Goal: Task Accomplishment & Management: Complete application form

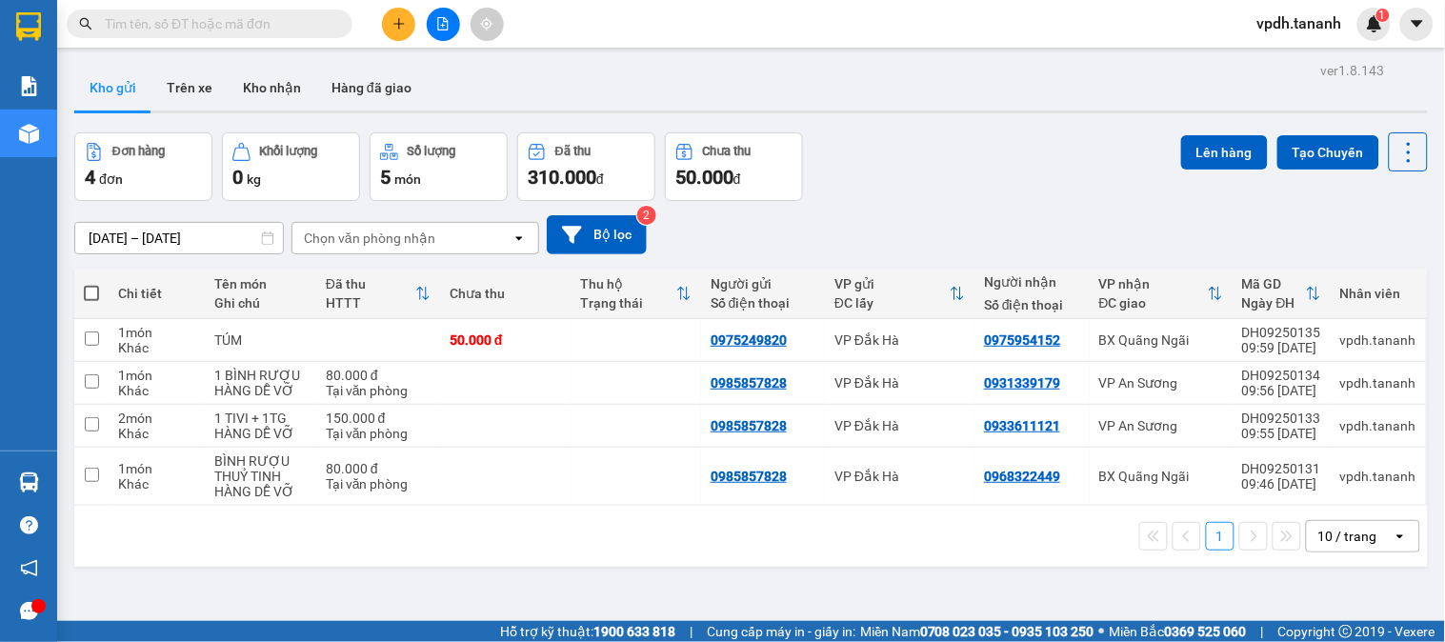
click at [381, 27] on div at bounding box center [443, 24] width 143 height 33
click at [393, 29] on icon "plus" at bounding box center [399, 23] width 13 height 13
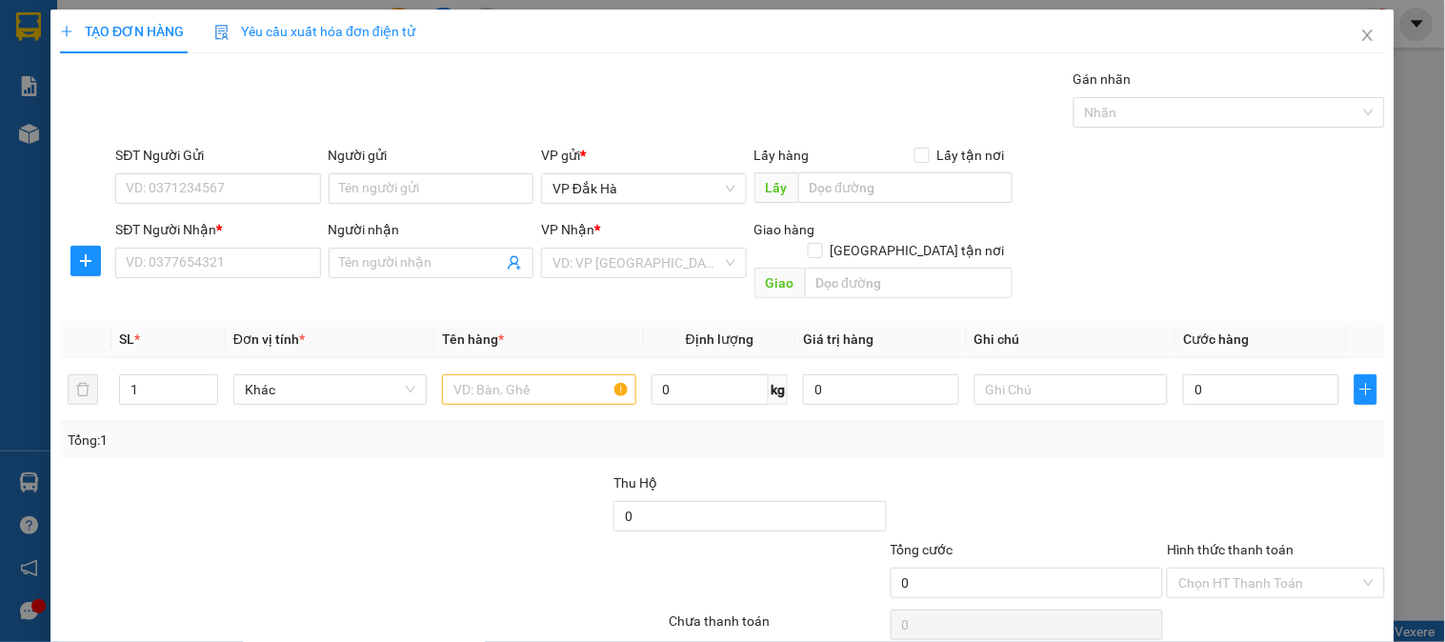
click at [202, 166] on div "SĐT Người Gửi" at bounding box center [217, 159] width 205 height 29
click at [201, 182] on input "SĐT Người Gửi" at bounding box center [217, 188] width 205 height 30
type input "0824352129"
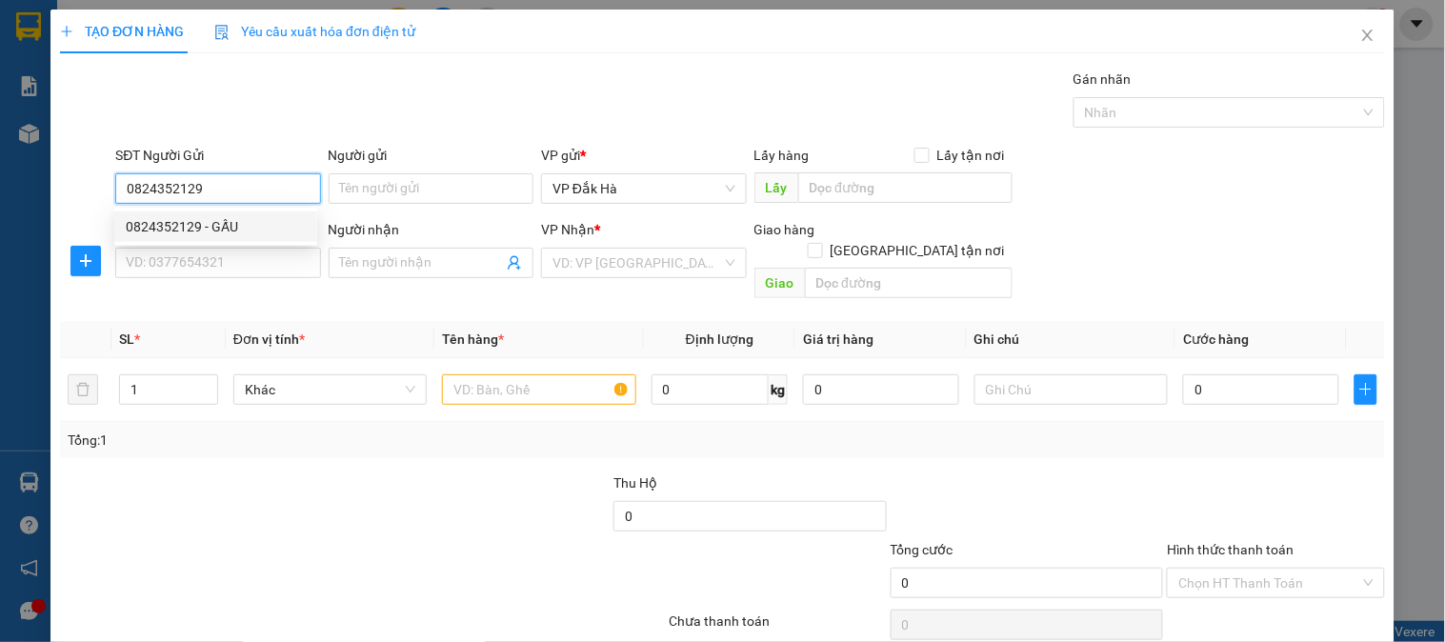
click at [151, 221] on div "0824352129 - GẤU" at bounding box center [216, 226] width 180 height 21
type input "GẤU"
type input "0335594916"
type input "."
type input "MINH LẬP"
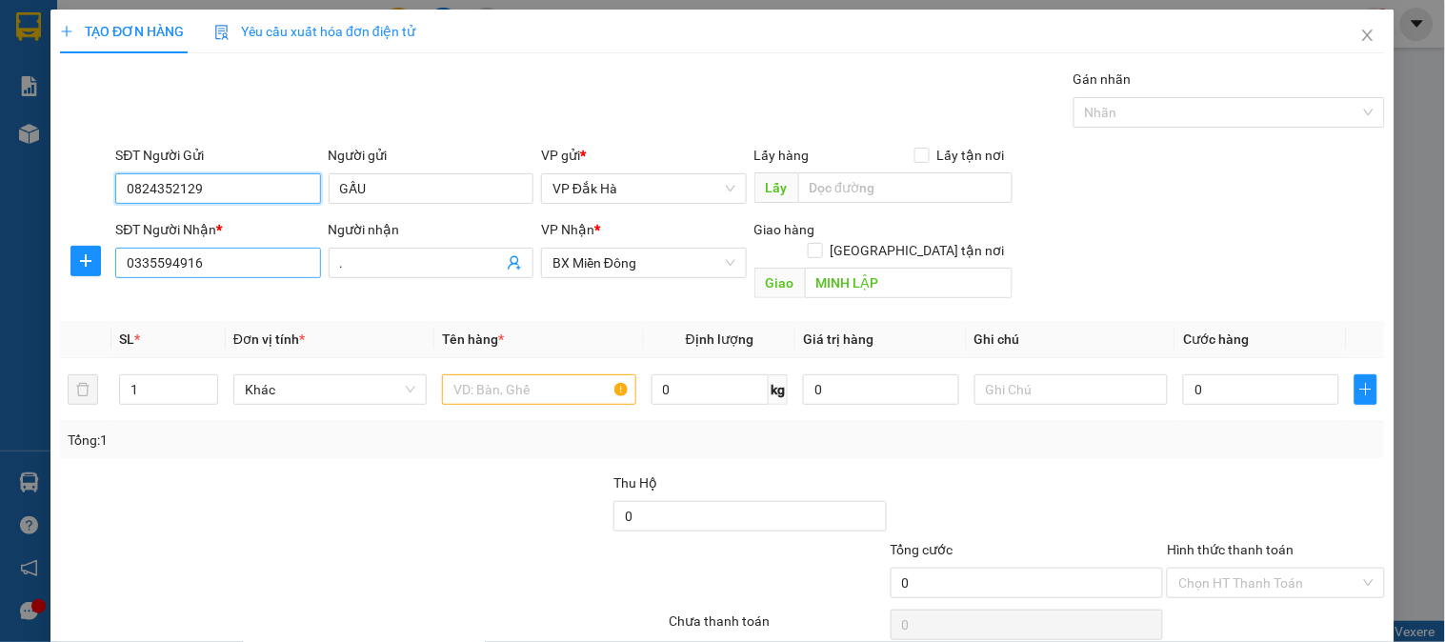
type input "50.000"
type input "0824352129"
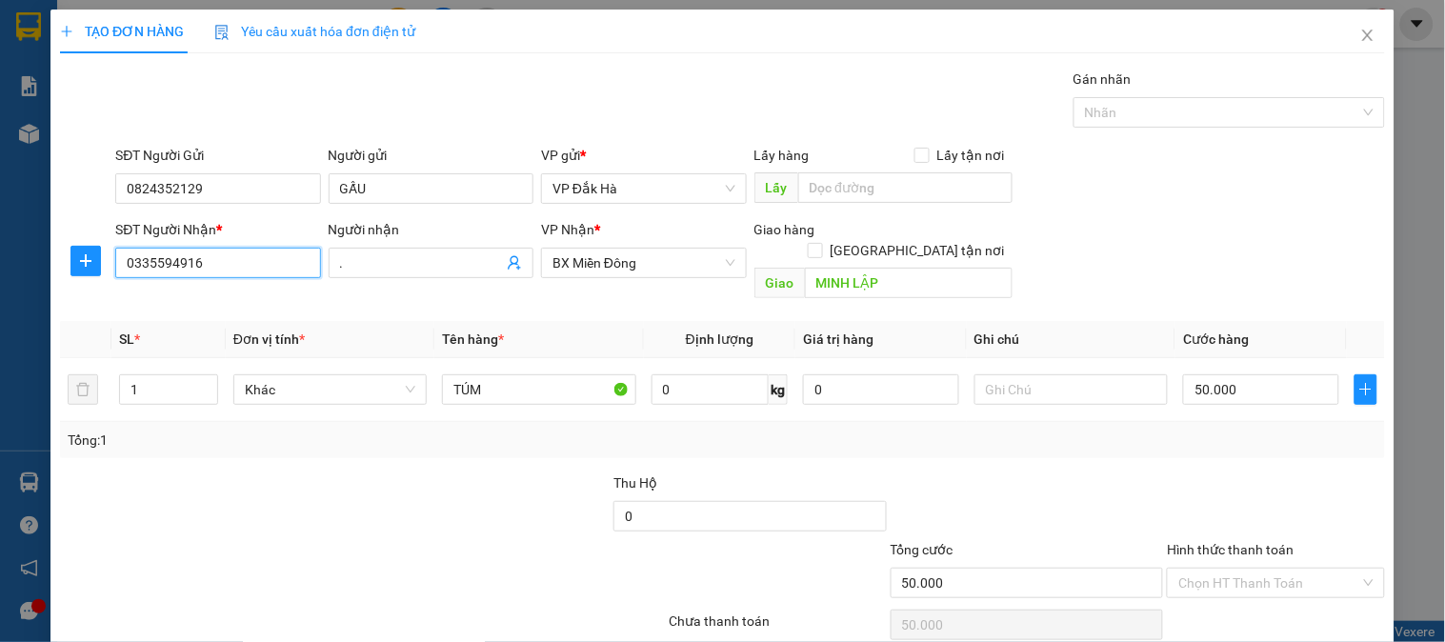
click at [214, 270] on input "0335594916" at bounding box center [217, 263] width 205 height 30
click at [654, 262] on span "BX Miền Đông" at bounding box center [644, 263] width 182 height 29
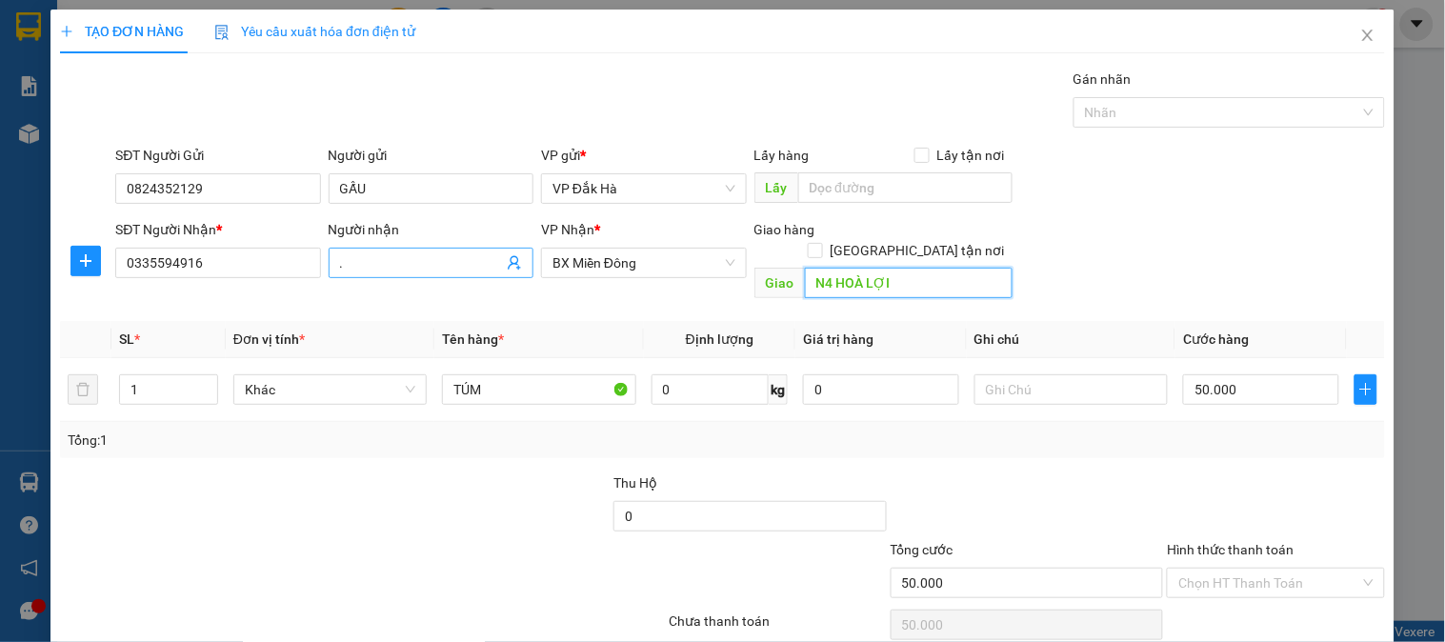
type input "N4 HOÀ LỢI"
click at [378, 261] on input "." at bounding box center [421, 263] width 163 height 21
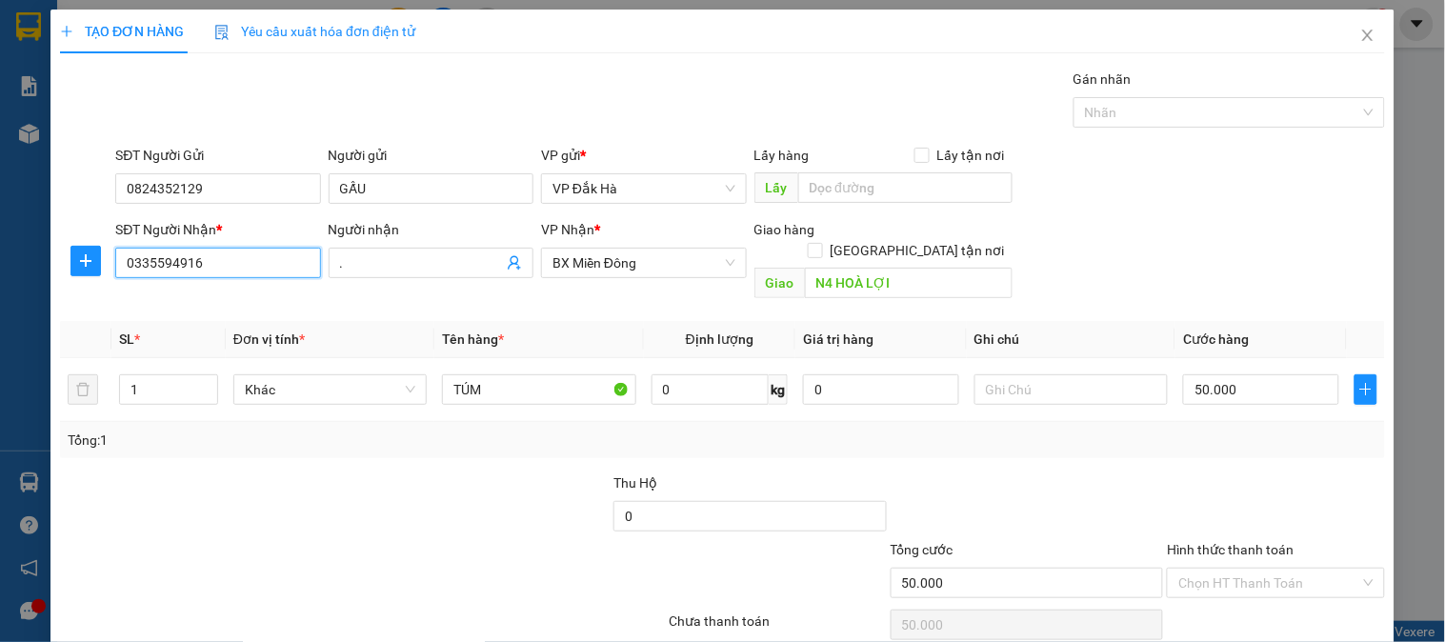
drag, startPoint x: 211, startPoint y: 258, endPoint x: 29, endPoint y: 232, distance: 183.8
click at [29, 232] on div "TẠO ĐƠN HÀNG Yêu cầu xuất hóa đơn điện tử Transit Pickup Surcharge Ids Transit …" at bounding box center [722, 321] width 1445 height 642
click at [154, 273] on input "0974896434" at bounding box center [217, 263] width 205 height 30
click at [177, 270] on input "0974896434" at bounding box center [217, 263] width 205 height 30
type input "0974896434"
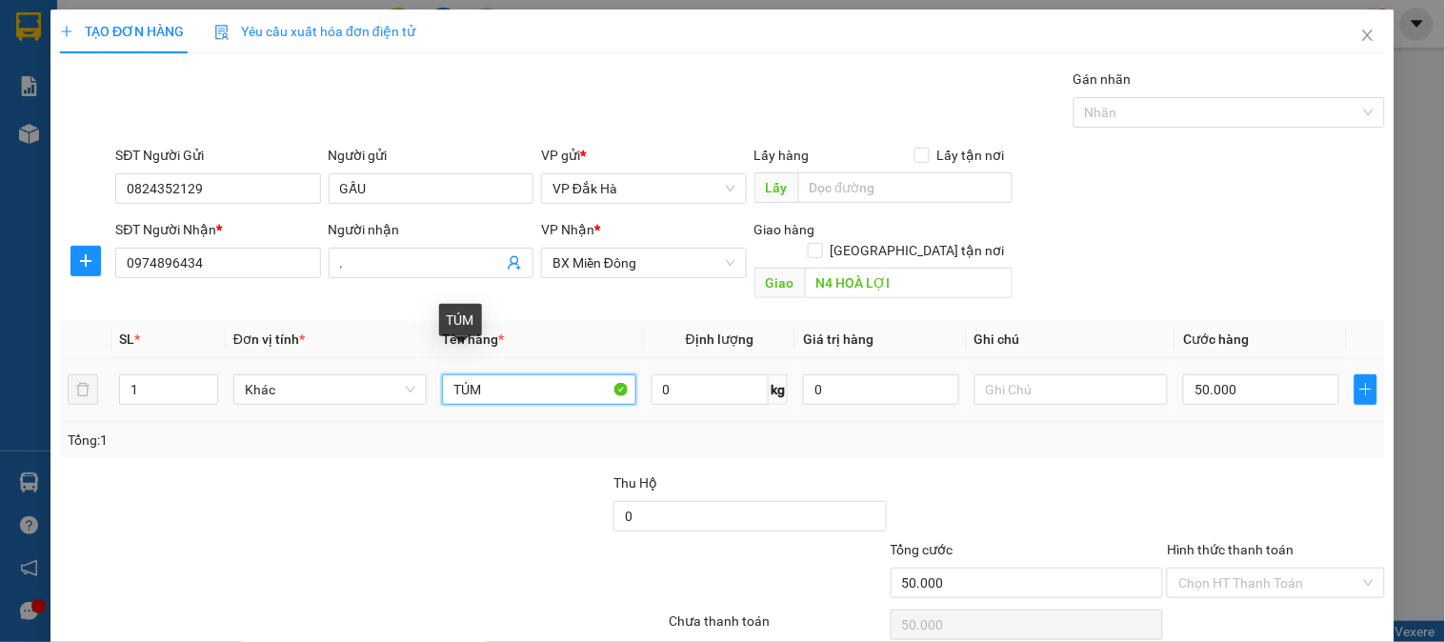
drag, startPoint x: 509, startPoint y: 377, endPoint x: 345, endPoint y: 347, distance: 166.7
click at [345, 358] on tr "1 Khác TÚM 0 kg 0 50.000" at bounding box center [722, 390] width 1325 height 64
drag, startPoint x: 157, startPoint y: 363, endPoint x: 63, endPoint y: 363, distance: 94.3
click at [63, 363] on tr "1 Khác TÚM 0 kg 0 50.000" at bounding box center [722, 390] width 1325 height 64
type input "4"
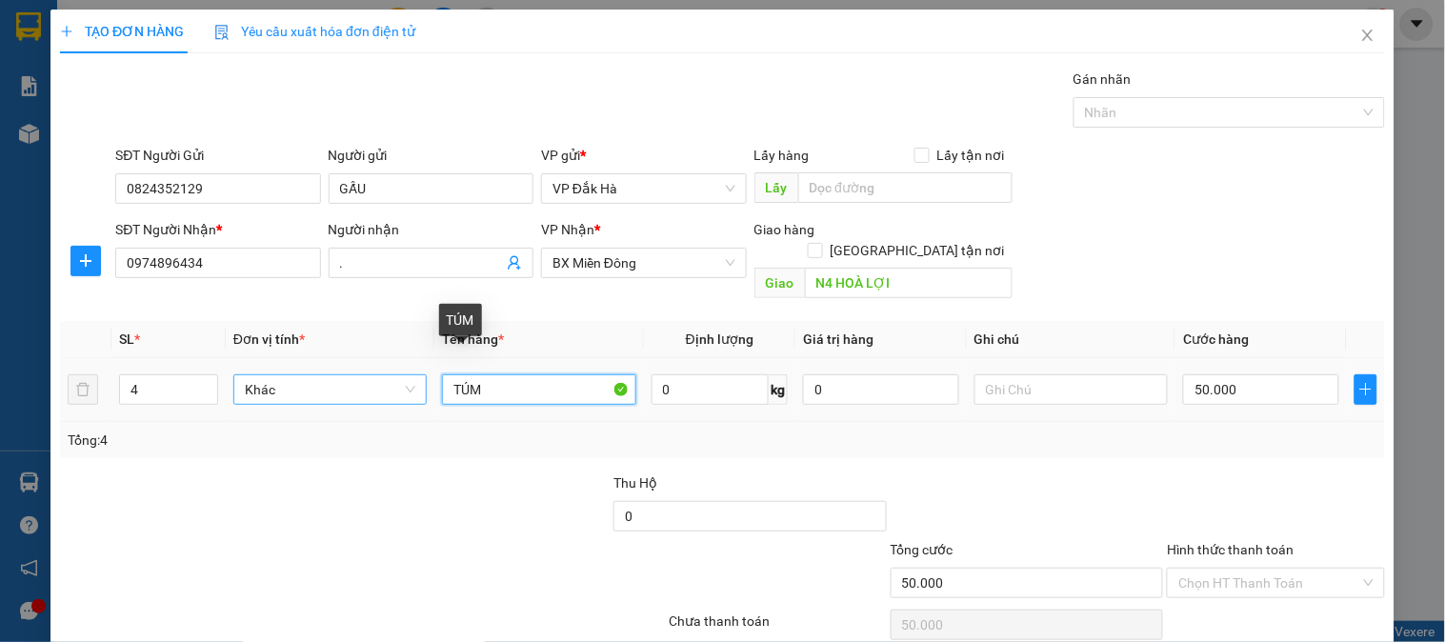
drag, startPoint x: 483, startPoint y: 370, endPoint x: 348, endPoint y: 374, distance: 135.4
click at [359, 377] on tr "4 Khác TÚM 0 kg 0 50.000" at bounding box center [722, 390] width 1325 height 64
type input "BÌ"
click at [1258, 374] on input "50.000" at bounding box center [1261, 389] width 156 height 30
type input "0"
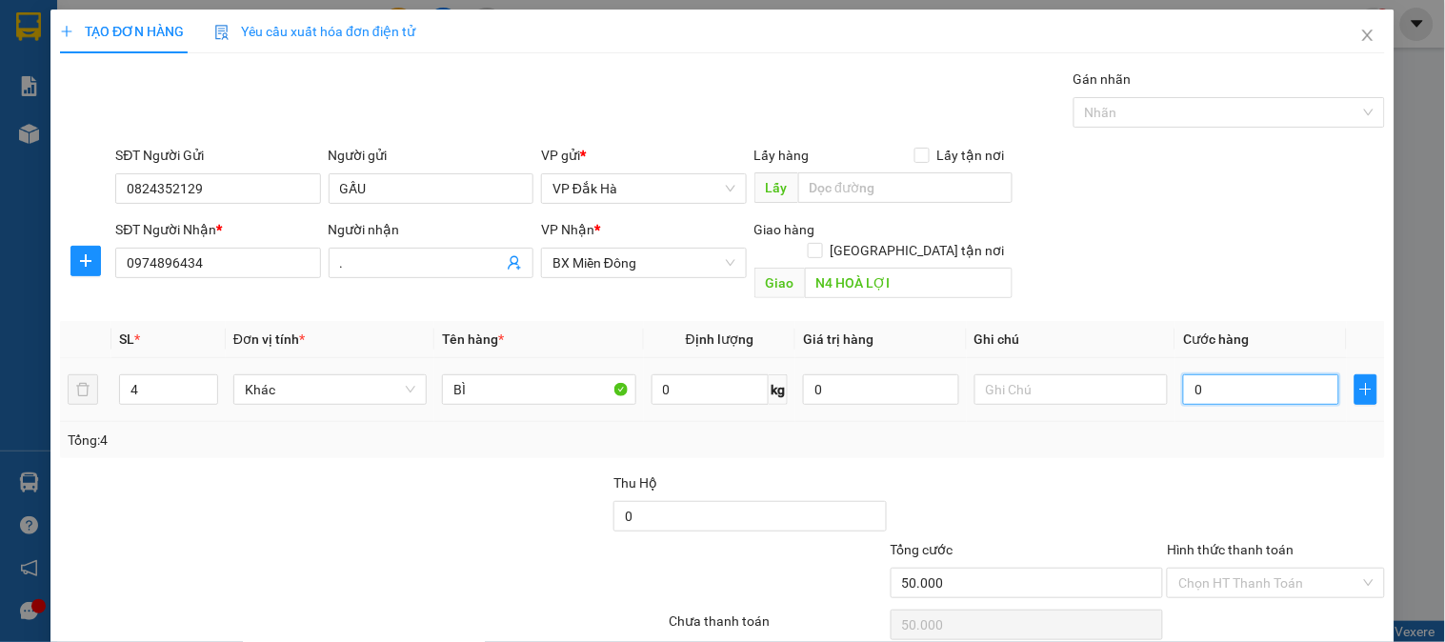
type input "0"
type input "02"
type input "2"
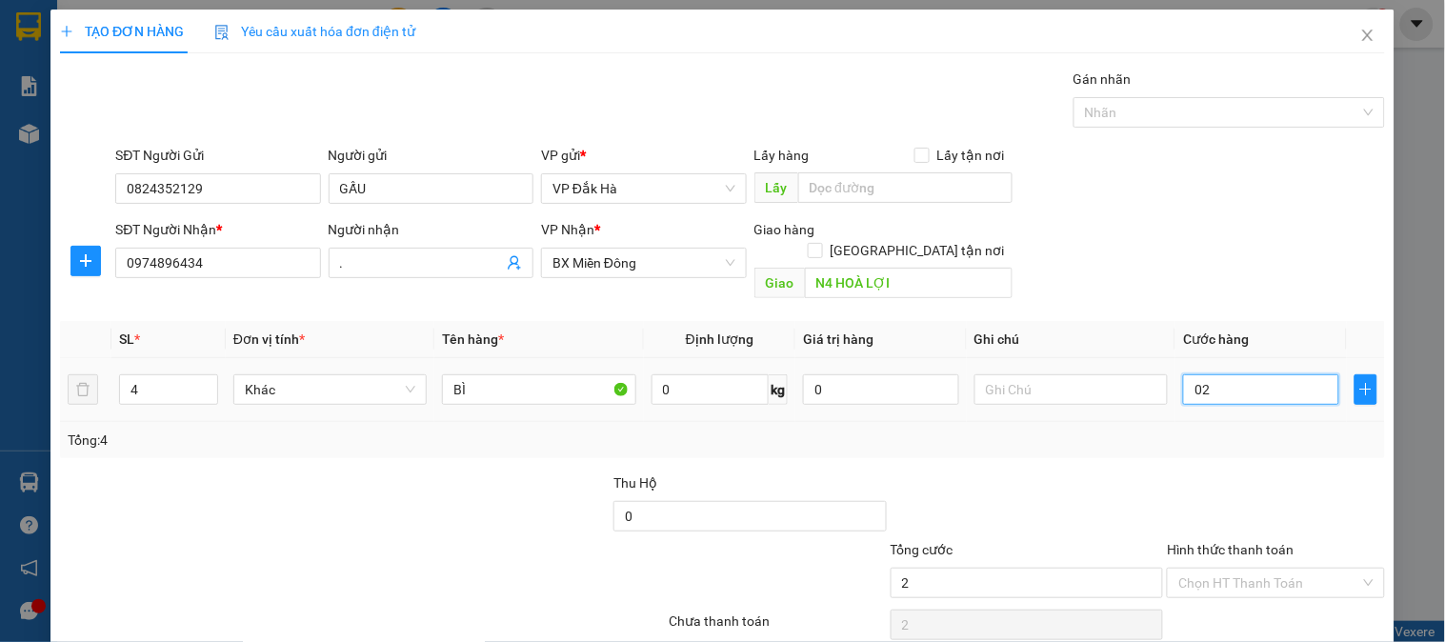
type input "020"
type input "20"
type input "0.200"
type input "200"
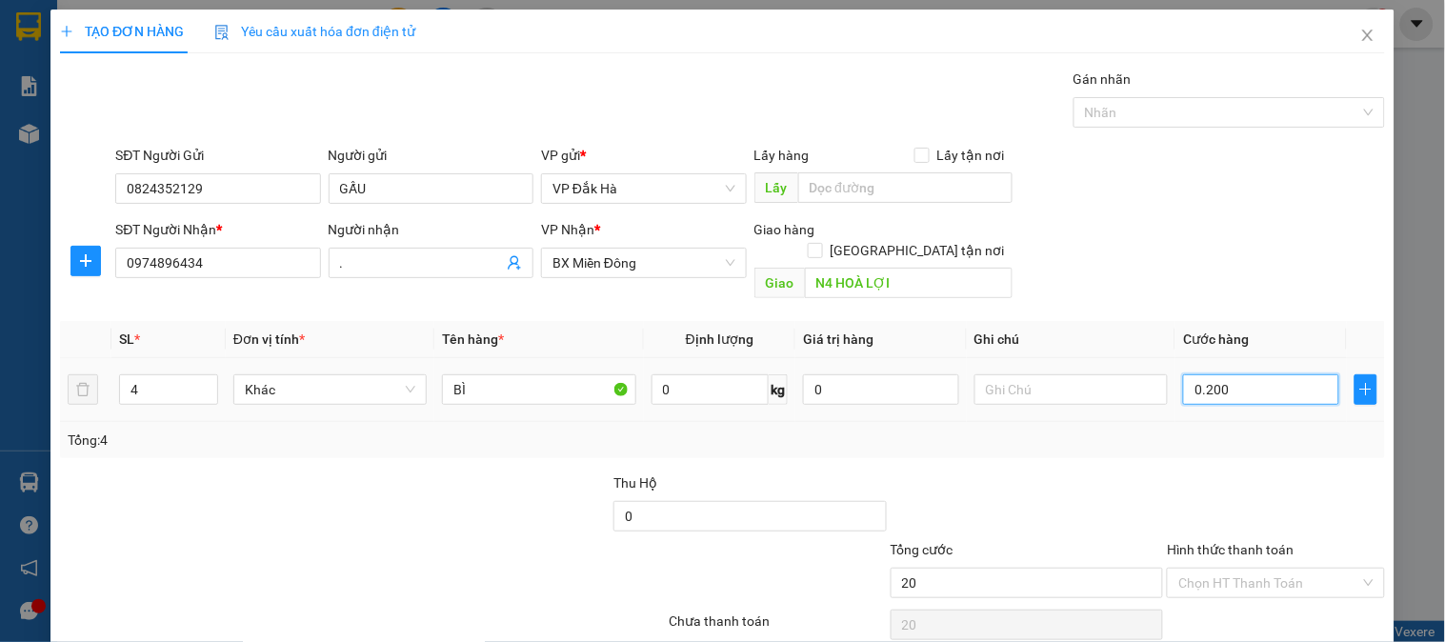
type input "200"
type input "02.000"
type input "2.000"
type input "020.000"
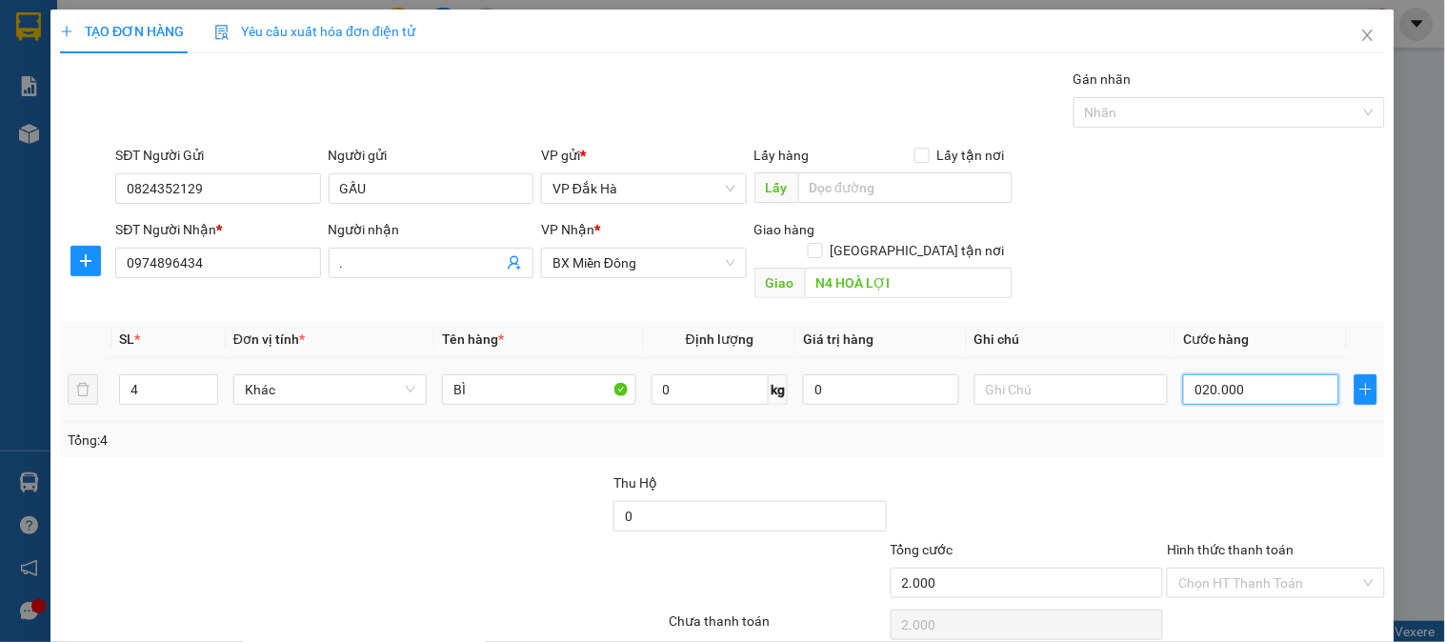
type input "20.000"
type input "020.000\"
type input "20.000"
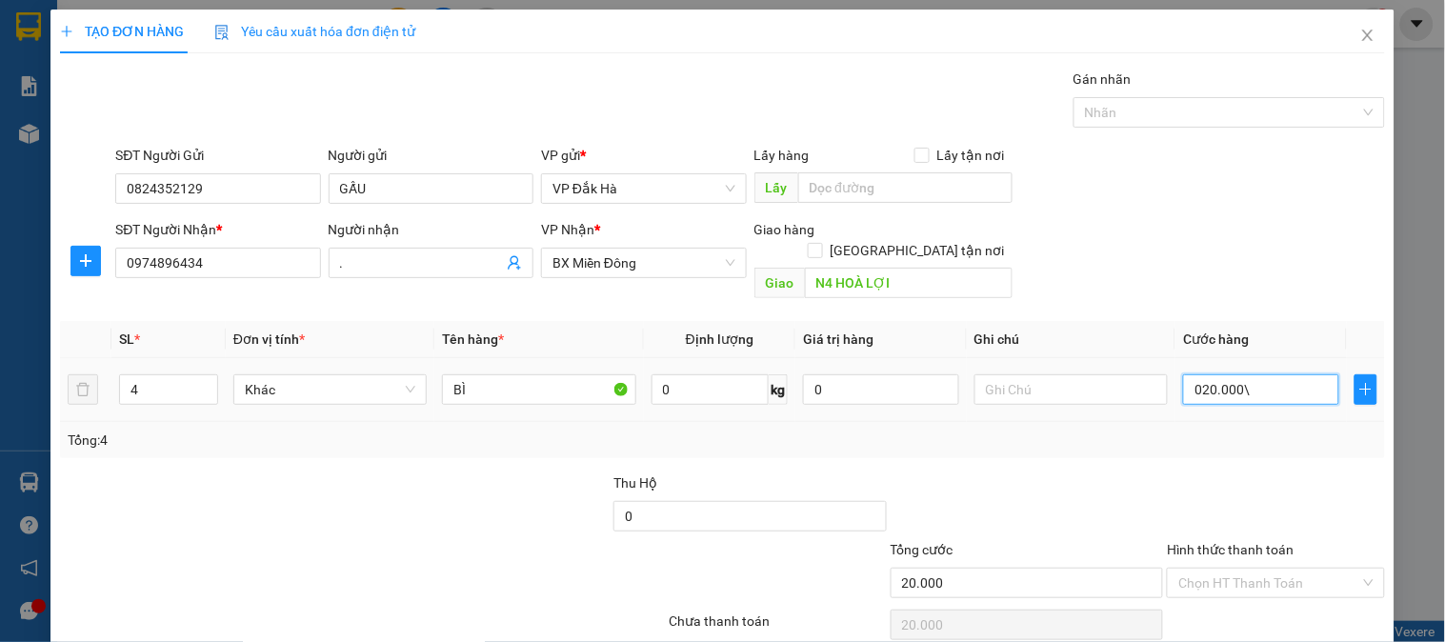
type input "020.000"
type input "2.000"
type input "02.000"
type input "200"
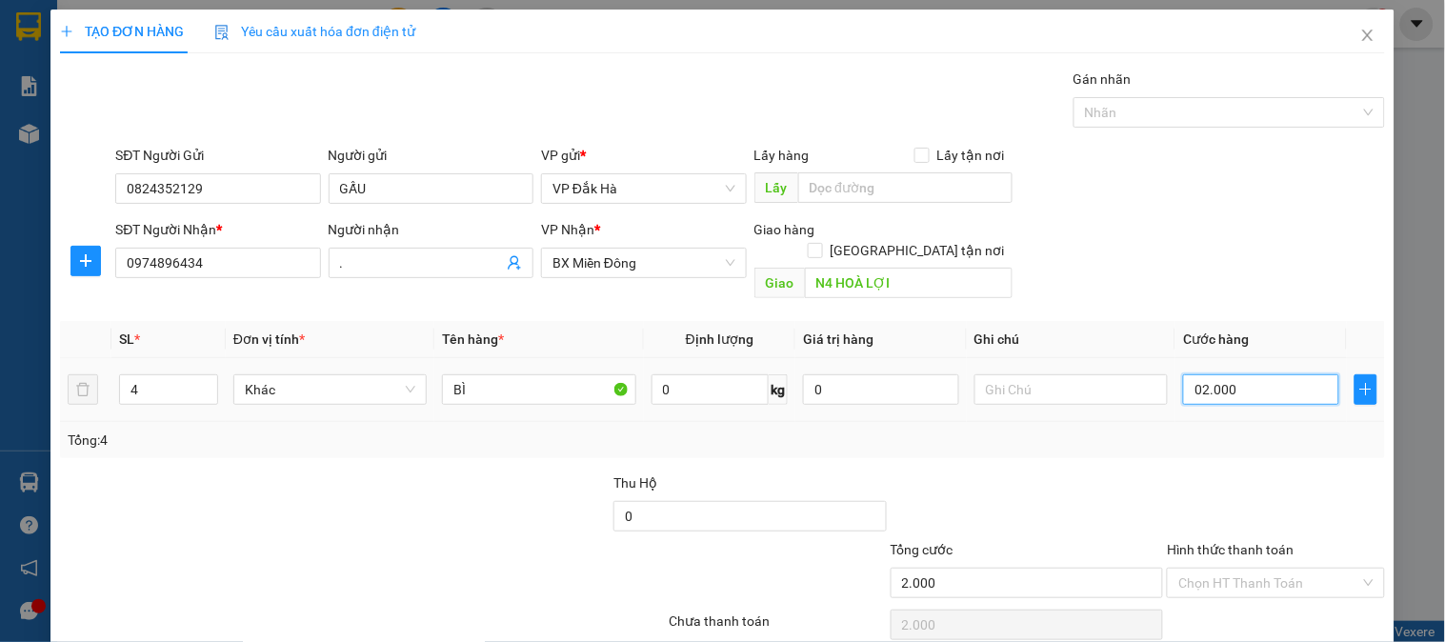
type input "200"
type input "0.200"
type input "20"
type input "020"
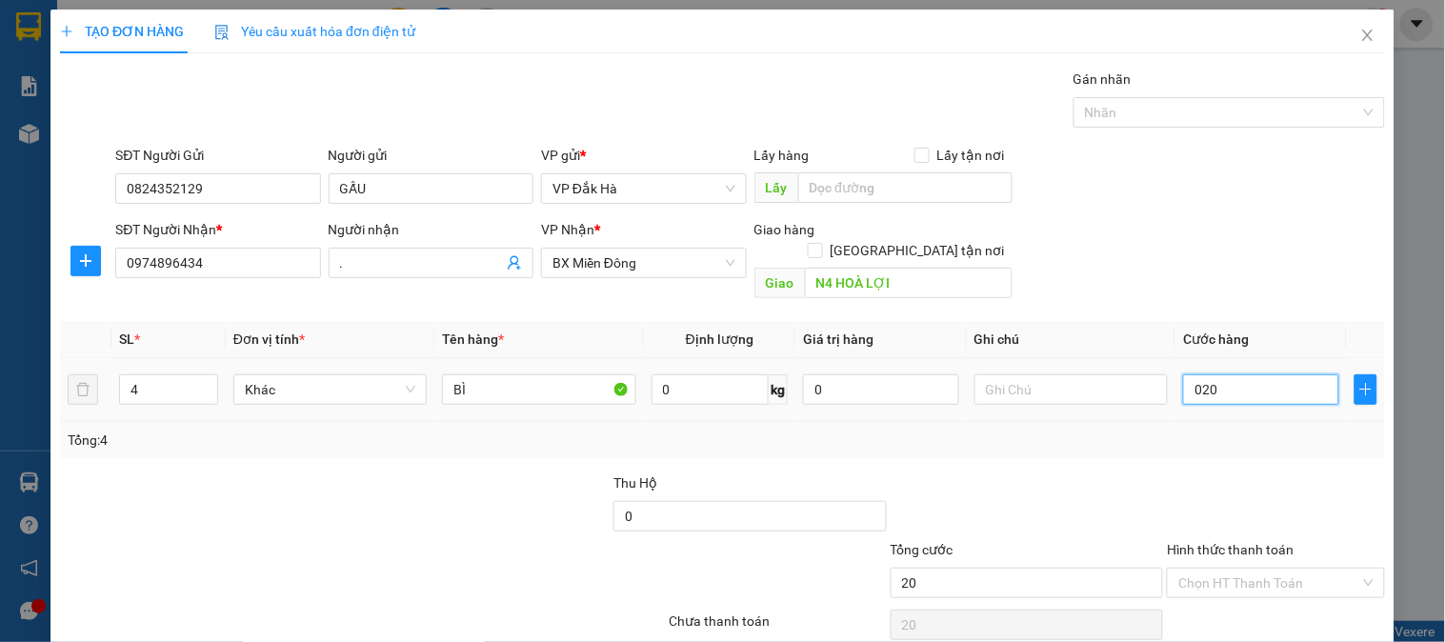
type input "2"
type input "0"
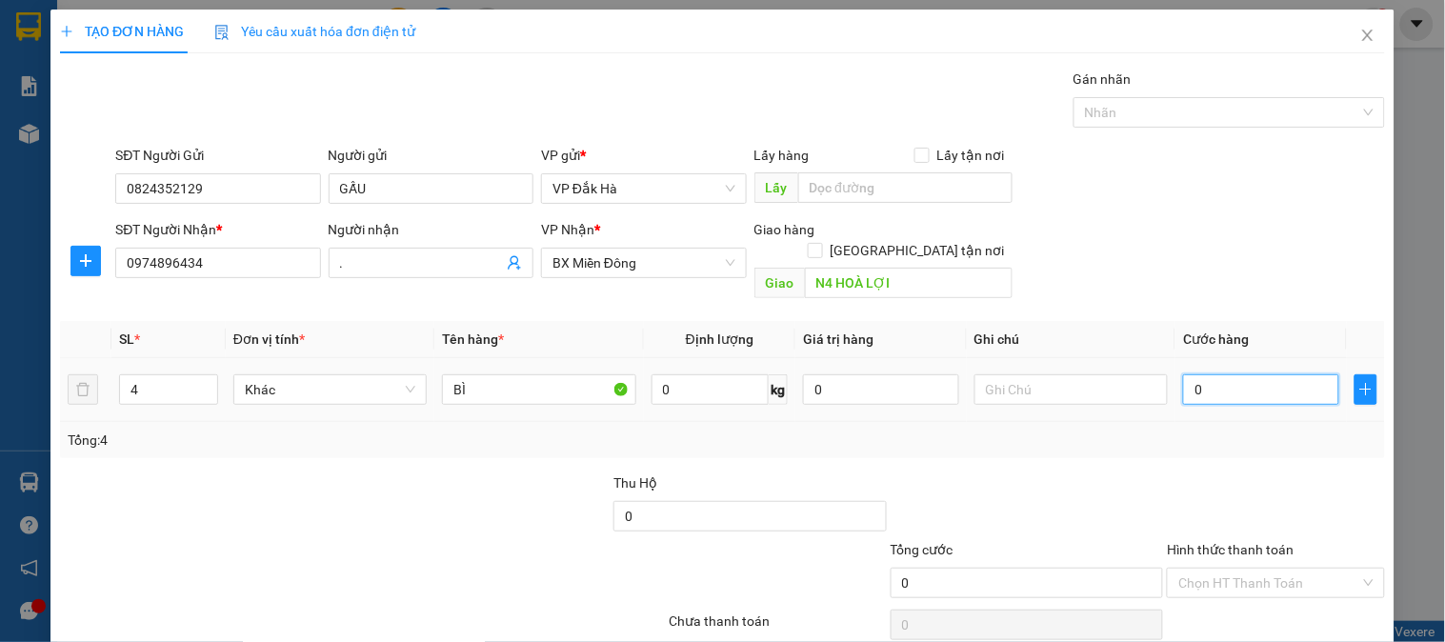
type input "0"
click at [1184, 377] on input "0" at bounding box center [1261, 389] width 156 height 30
type input "2"
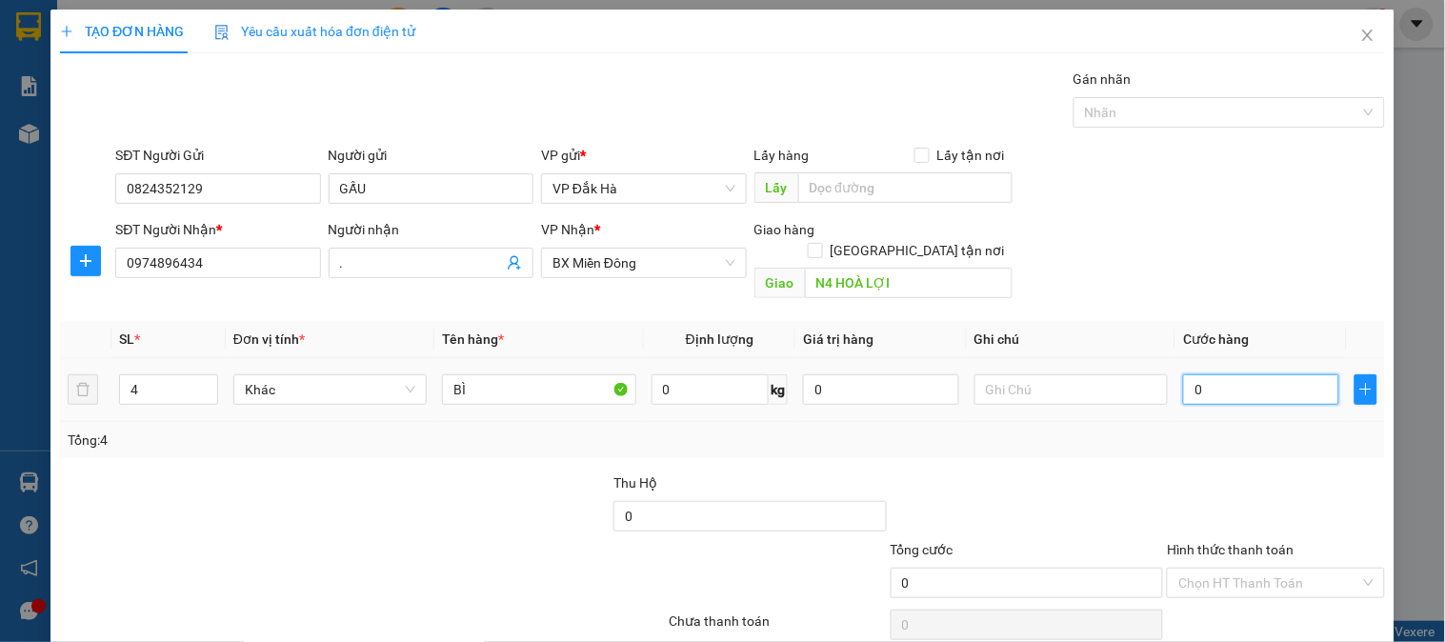
type input "2"
type input "20"
type input "200"
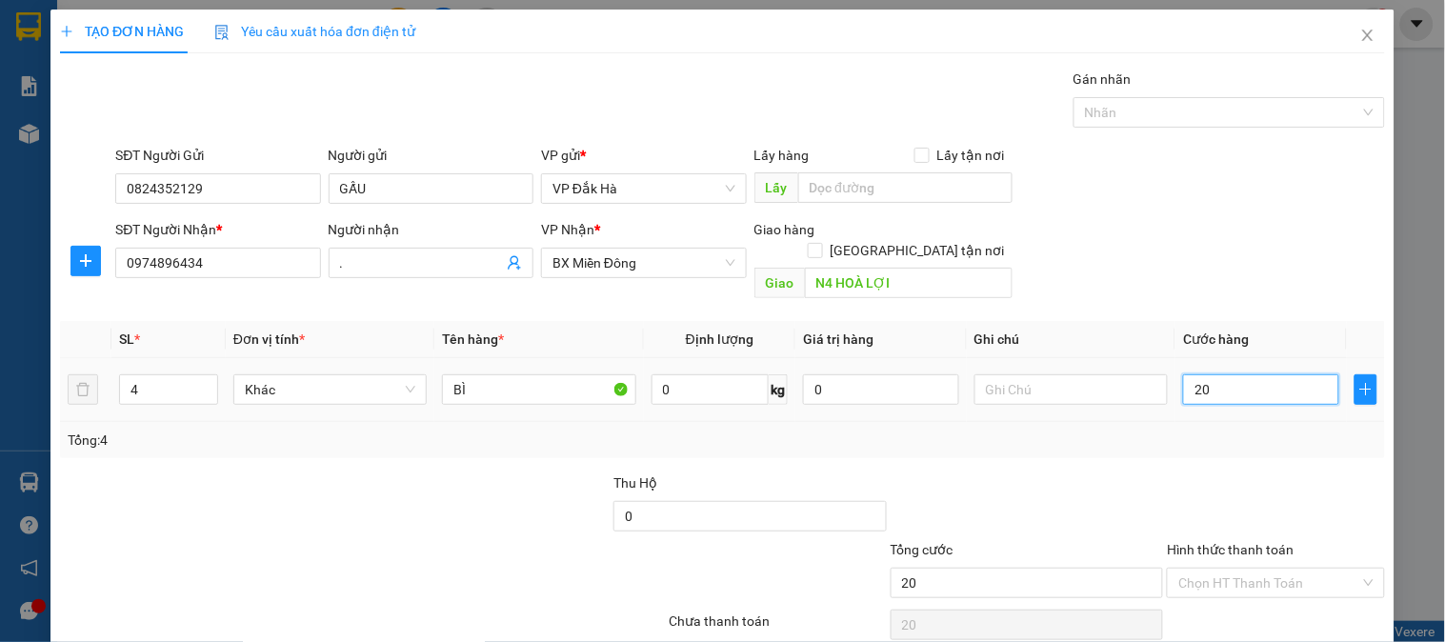
type input "200"
type input "2.000"
type input "20.000"
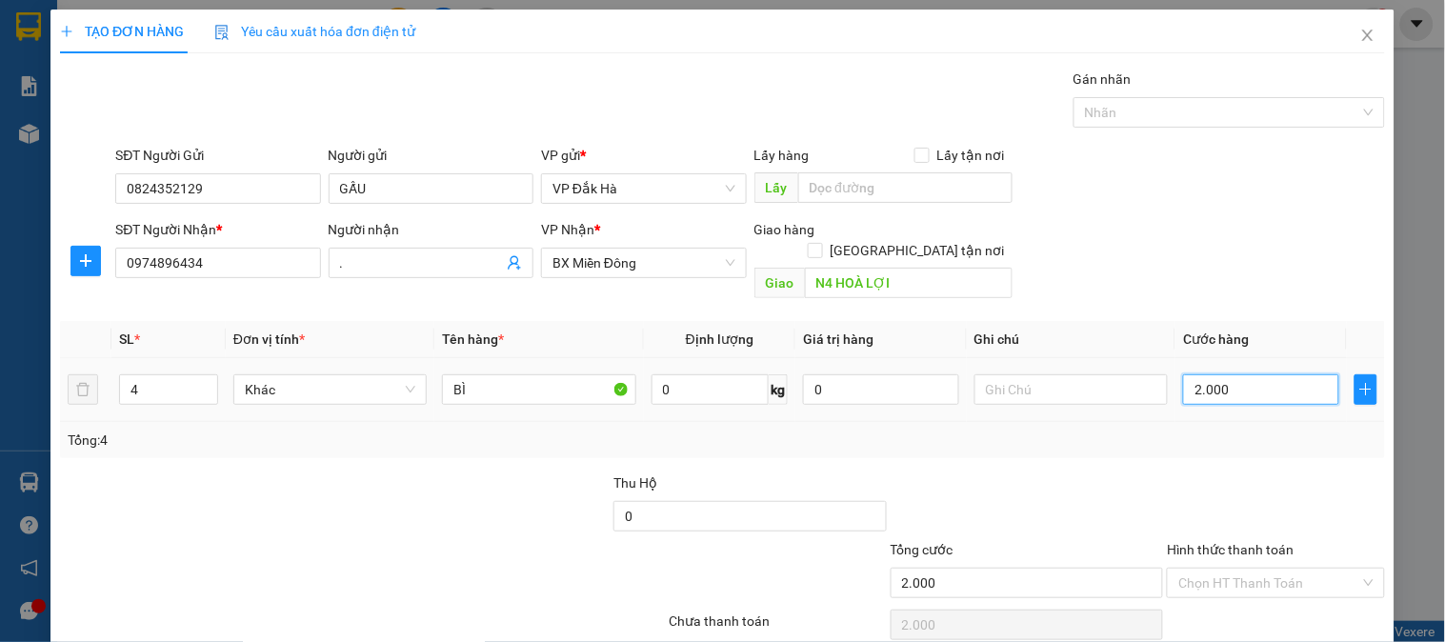
type input "20.000"
type input "200.000"
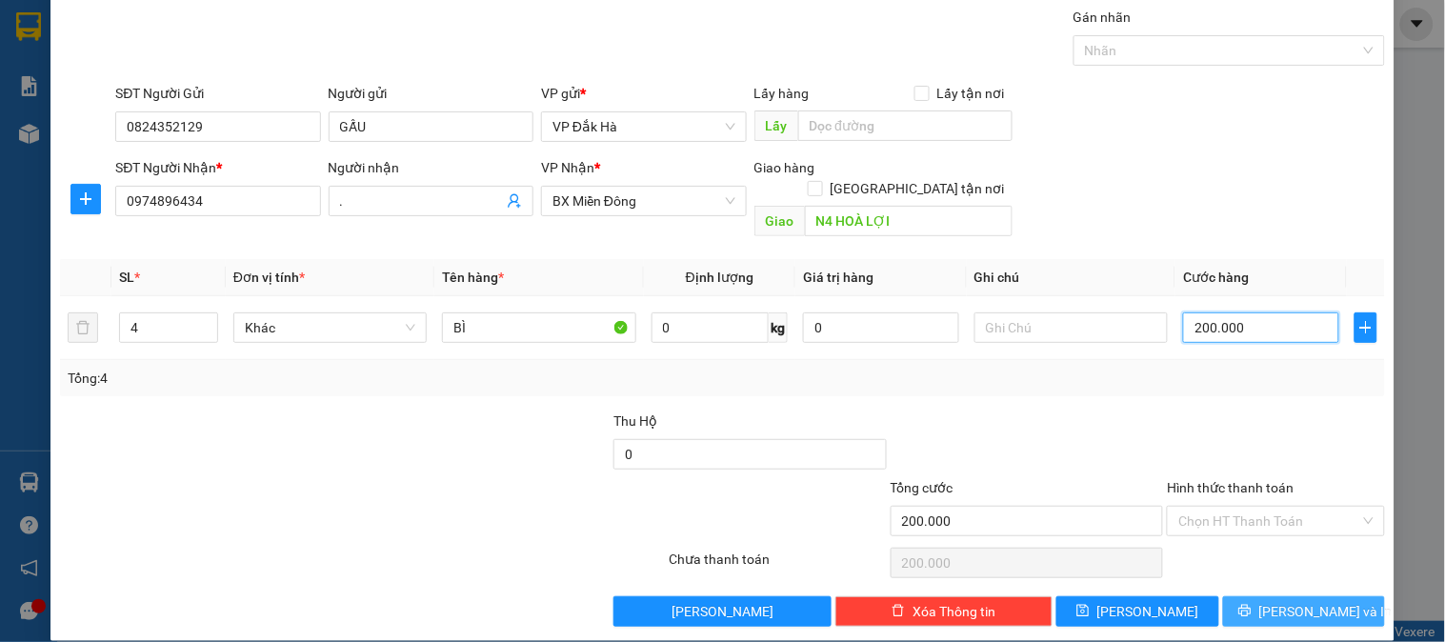
type input "200.000"
click at [1271, 596] on button "[PERSON_NAME] và In" at bounding box center [1304, 611] width 162 height 30
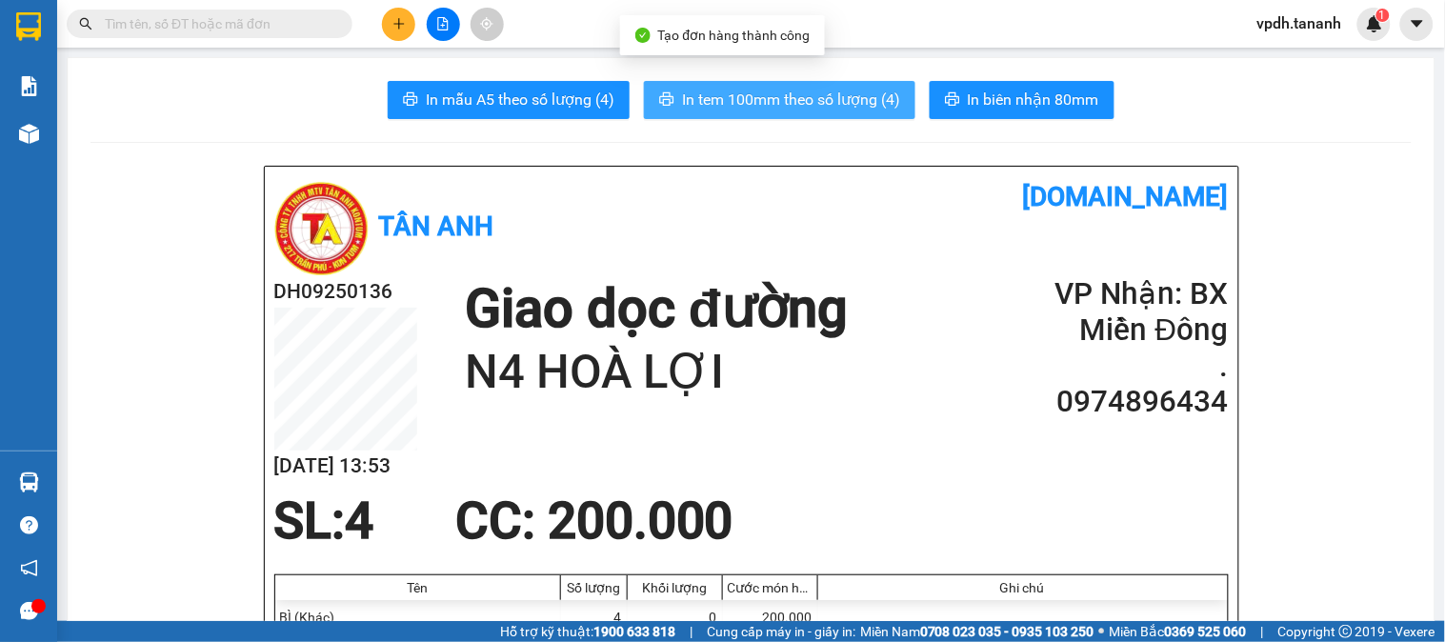
click at [843, 100] on span "In tem 100mm theo số lượng (4)" at bounding box center [791, 100] width 218 height 24
click at [774, 106] on span "In tem 100mm theo số lượng (4)" at bounding box center [791, 100] width 218 height 24
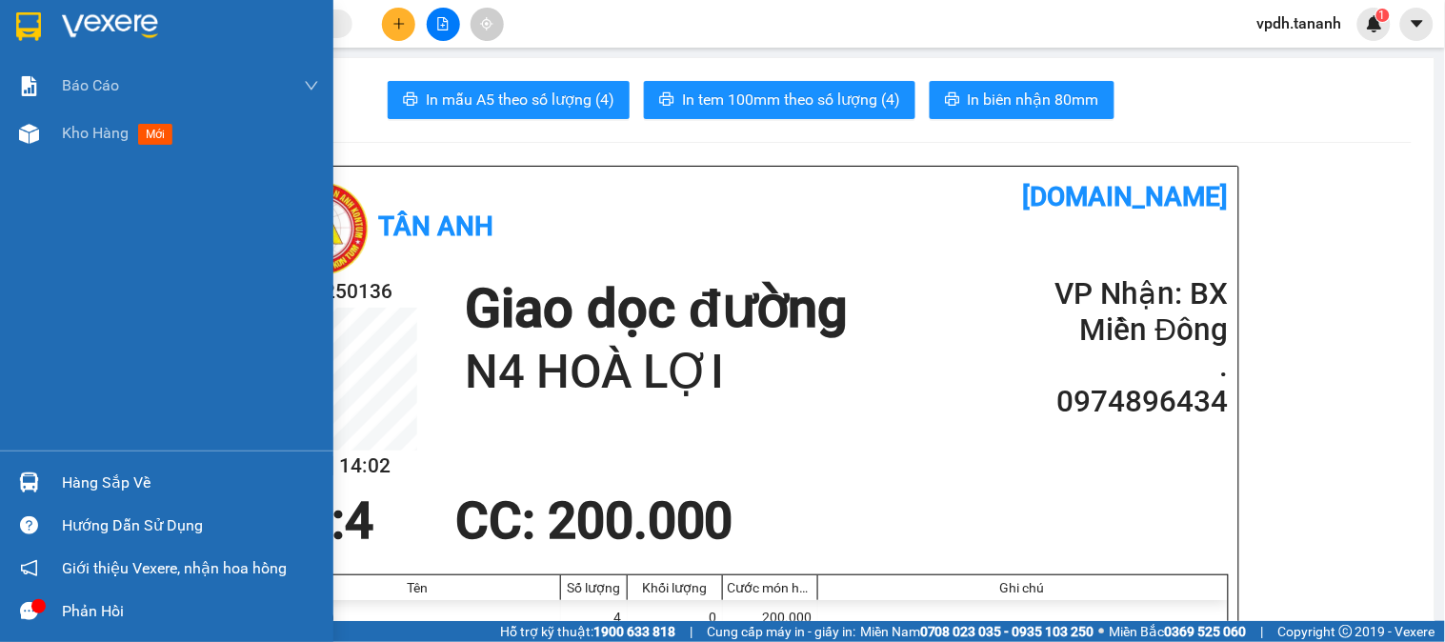
drag, startPoint x: 7, startPoint y: 11, endPoint x: 562, endPoint y: 12, distance: 555.5
click at [10, 11] on div at bounding box center [167, 31] width 334 height 62
click at [82, 19] on img at bounding box center [110, 26] width 96 height 29
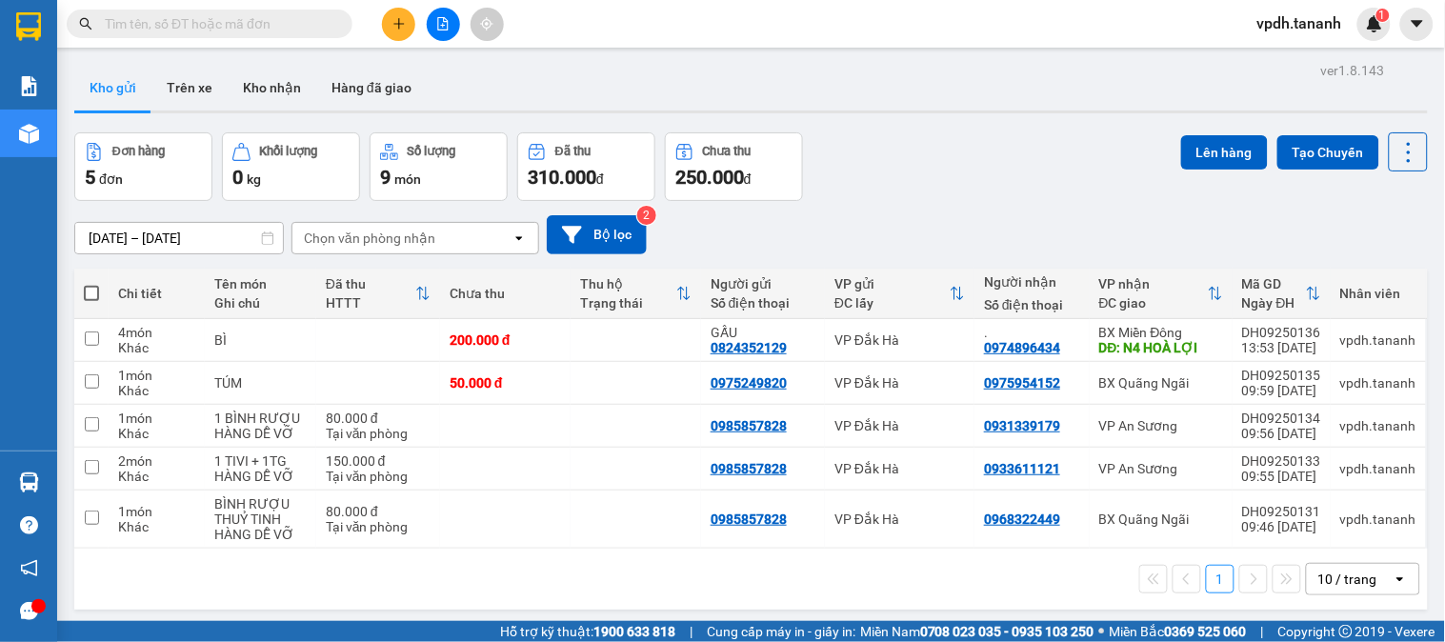
scroll to position [88, 0]
